Goal: Task Accomplishment & Management: Manage account settings

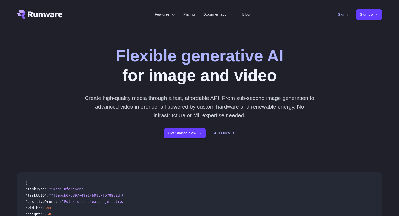
click at [341, 14] on link "Sign in" at bounding box center [343, 15] width 12 height 6
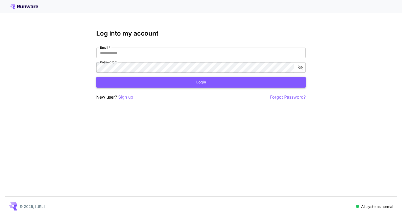
type input "**********"
click at [199, 81] on button "Login" at bounding box center [201, 82] width 210 height 11
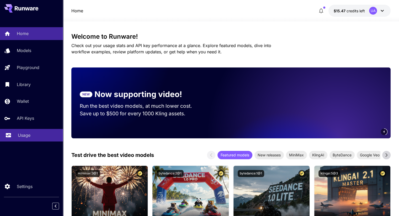
click at [22, 134] on p "Usage" at bounding box center [24, 135] width 13 height 6
